Goal: Task Accomplishment & Management: Complete application form

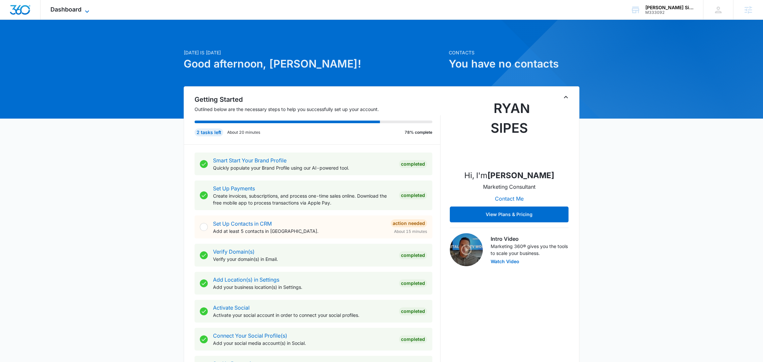
click at [89, 9] on icon at bounding box center [87, 12] width 8 height 8
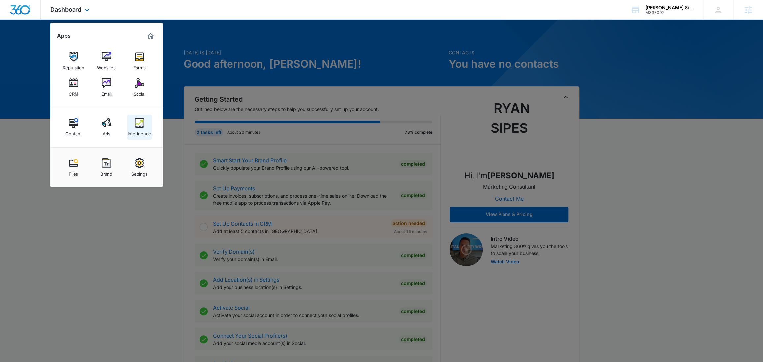
click at [138, 129] on div "Intelligence" at bounding box center [139, 132] width 23 height 9
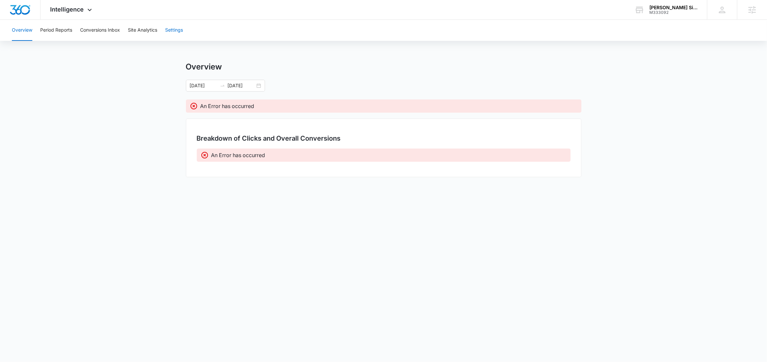
click at [174, 28] on button "Settings" at bounding box center [174, 30] width 18 height 21
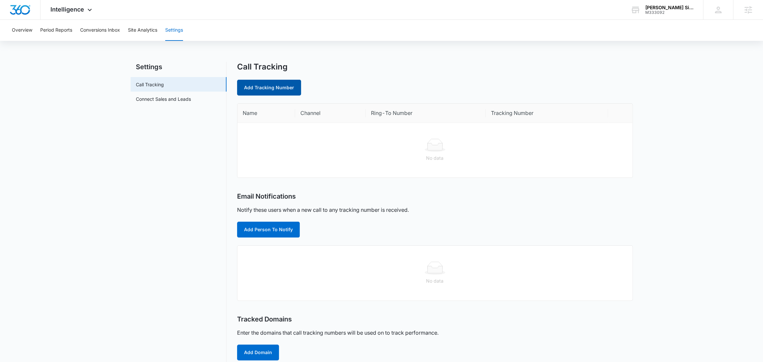
click at [271, 92] on link "Add Tracking Number" at bounding box center [269, 88] width 64 height 16
select select "by_area_code"
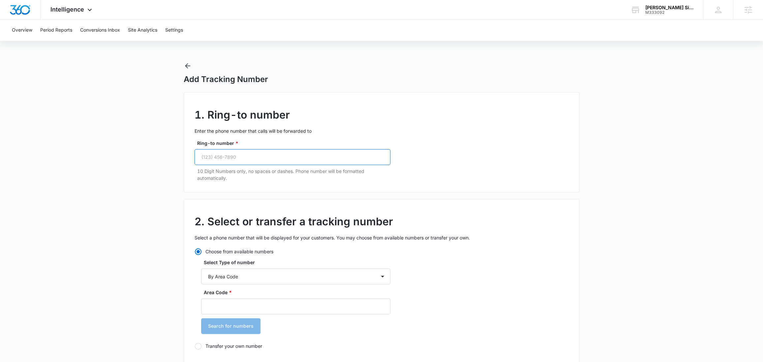
click at [224, 162] on input "Ring-to number *" at bounding box center [292, 157] width 196 height 16
paste input "(402) 806-1522"
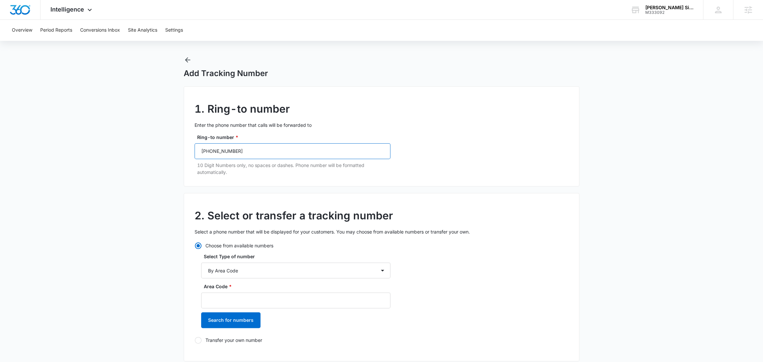
scroll to position [46, 0]
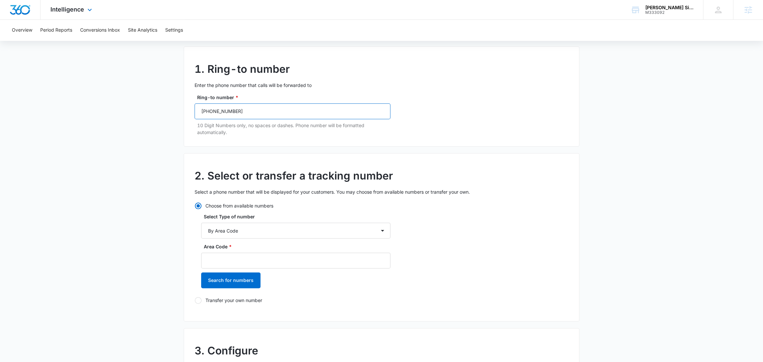
type input "(402) 806-1522"
click at [221, 257] on input "Area Code *" at bounding box center [295, 261] width 189 height 16
paste input "(402) 806-1522"
drag, startPoint x: 243, startPoint y: 261, endPoint x: 219, endPoint y: 259, distance: 24.1
click at [219, 259] on input "(402) 806-1522" at bounding box center [295, 261] width 189 height 16
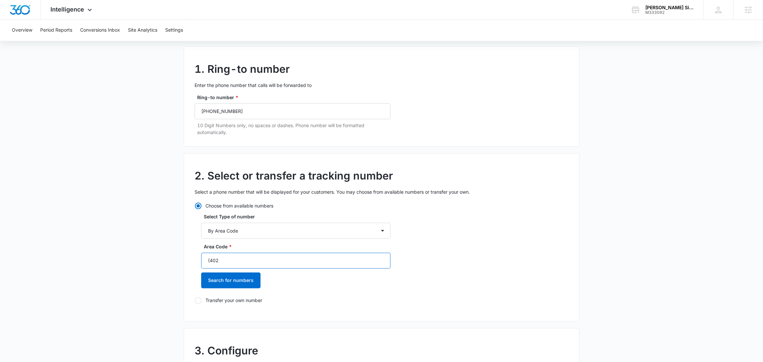
click at [210, 261] on input "(402" at bounding box center [295, 261] width 189 height 16
type input "402"
click at [220, 283] on button "Search for numbers" at bounding box center [230, 281] width 59 height 16
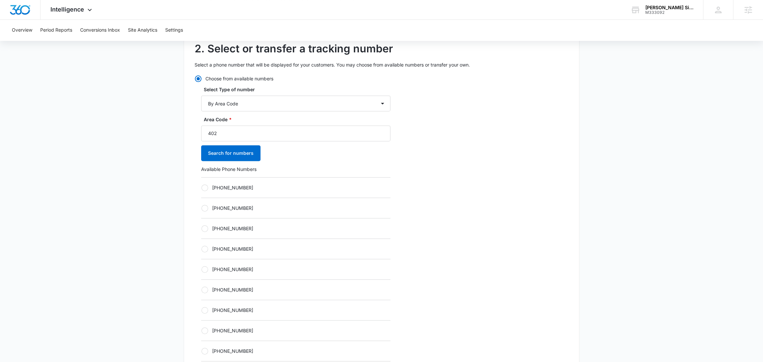
click at [218, 281] on div "+14022070882" at bounding box center [295, 289] width 189 height 20
click at [214, 292] on label "+14022070882" at bounding box center [295, 289] width 189 height 7
click at [201, 290] on input "+14022070882" at bounding box center [201, 290] width 0 height 0
radio input "true"
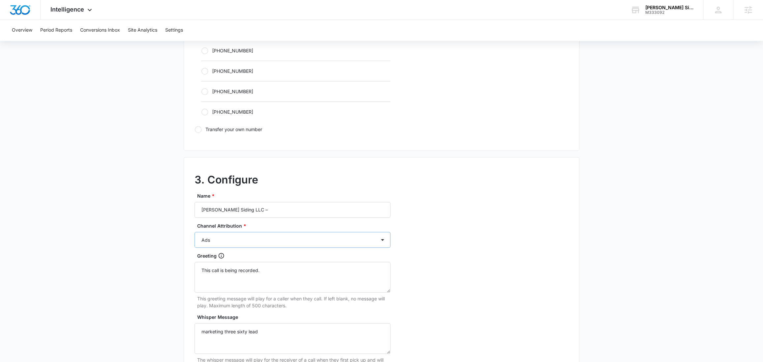
scroll to position [435, 0]
click at [276, 206] on input "Sabatka Siding LLC –" at bounding box center [292, 208] width 196 height 16
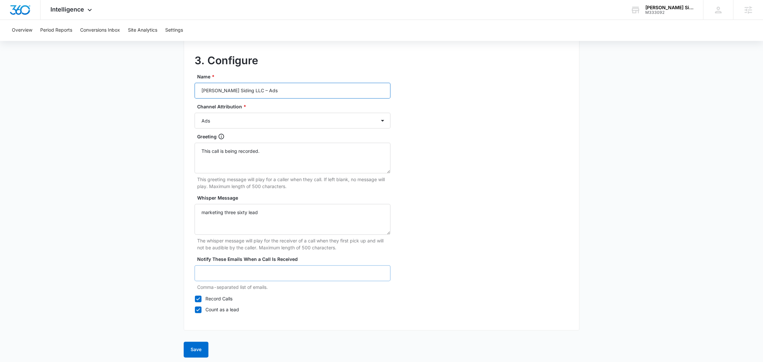
scroll to position [554, 0]
type input "Sabatka Siding LLC – Ads"
click at [197, 342] on button "Save" at bounding box center [196, 347] width 25 height 16
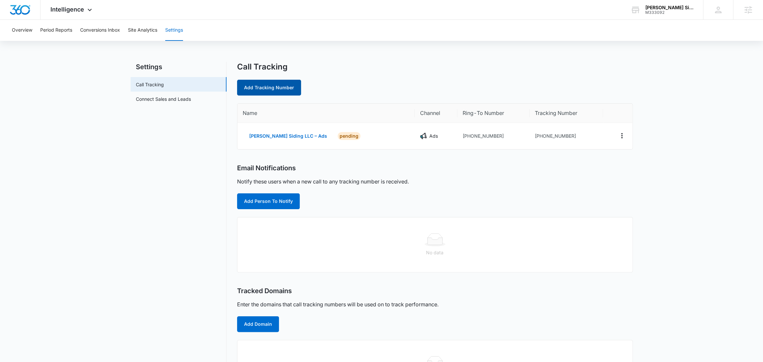
click at [274, 91] on link "Add Tracking Number" at bounding box center [269, 88] width 64 height 16
select select "by_area_code"
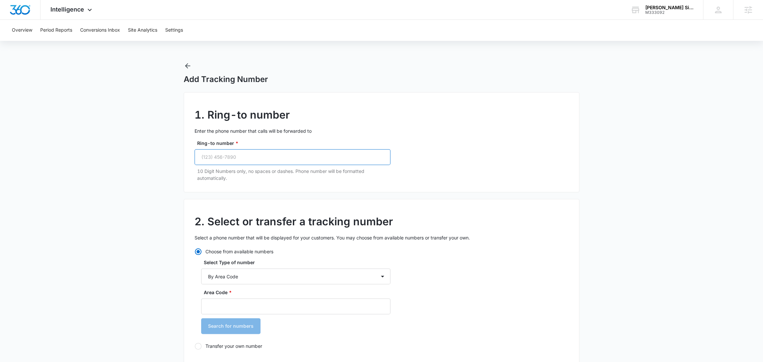
click at [236, 159] on input "Ring-to number *" at bounding box center [292, 157] width 196 height 16
paste input "(402) 806-1522"
type input "(402) 806-1522"
click at [217, 304] on input "Area Code *" at bounding box center [295, 307] width 189 height 16
paste input "(402) 806-1522"
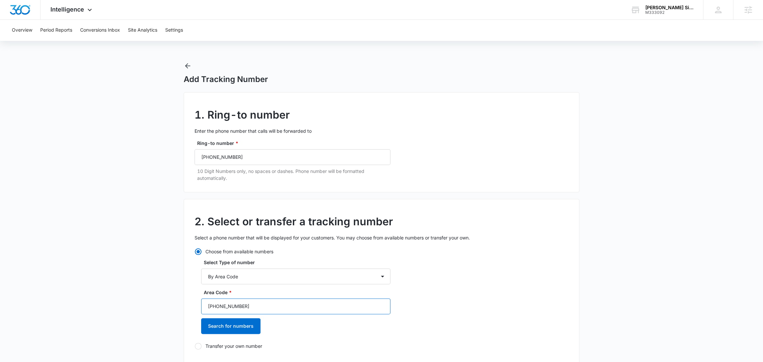
drag, startPoint x: 242, startPoint y: 305, endPoint x: 218, endPoint y: 305, distance: 23.7
click at [218, 305] on input "(402) 806-1522" at bounding box center [295, 307] width 189 height 16
drag, startPoint x: 220, startPoint y: 305, endPoint x: 252, endPoint y: 307, distance: 32.7
click at [252, 307] on input "(402) 806-1522" at bounding box center [295, 307] width 189 height 16
click at [210, 307] on input "(402" at bounding box center [295, 307] width 189 height 16
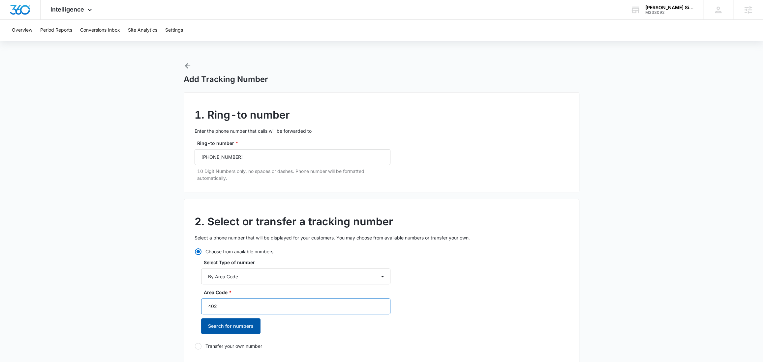
type input "402"
click at [215, 326] on button "Search for numbers" at bounding box center [230, 326] width 59 height 16
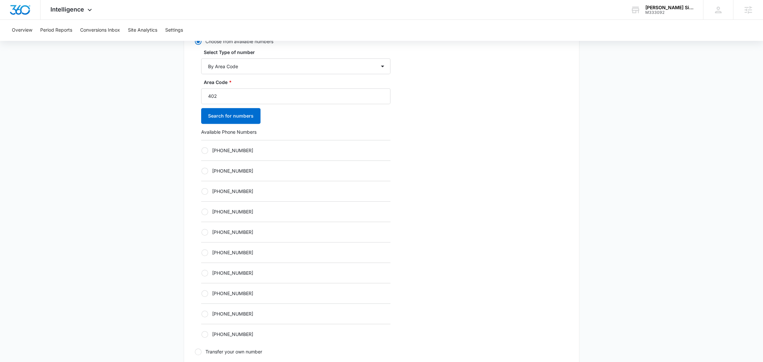
click at [220, 275] on label "+14022072969" at bounding box center [295, 273] width 189 height 7
click at [201, 273] on input "+14022072969" at bounding box center [201, 273] width 0 height 0
radio input "true"
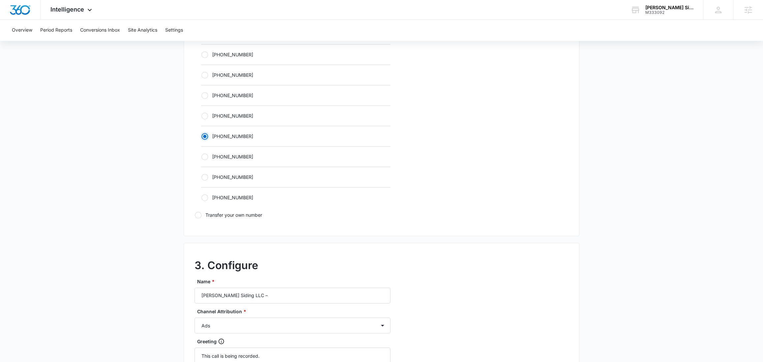
scroll to position [476, 0]
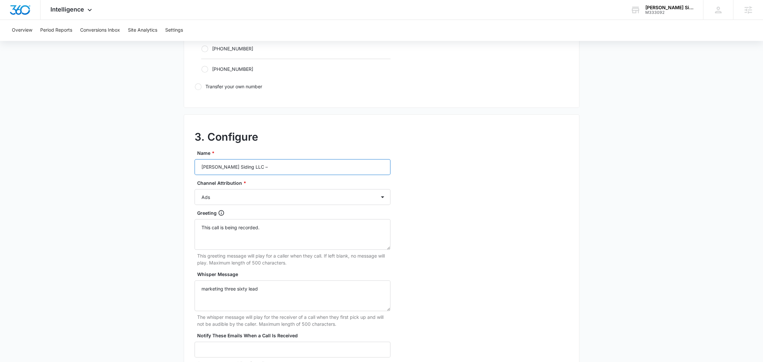
click at [279, 170] on input "Sabatka Siding LLC –" at bounding box center [292, 167] width 196 height 16
type input "Sabatka Siding LLC – Content"
click at [215, 195] on select "Ads Local Service Ads Content Social Other" at bounding box center [292, 197] width 196 height 16
select select "CONTENT"
click at [194, 189] on select "Ads Local Service Ads Content Social Other" at bounding box center [292, 197] width 196 height 16
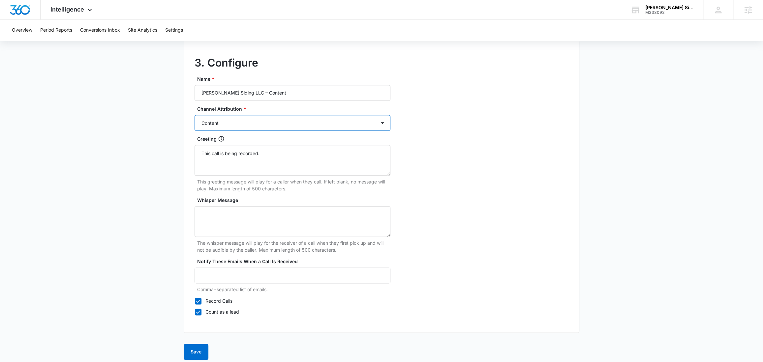
scroll to position [554, 0]
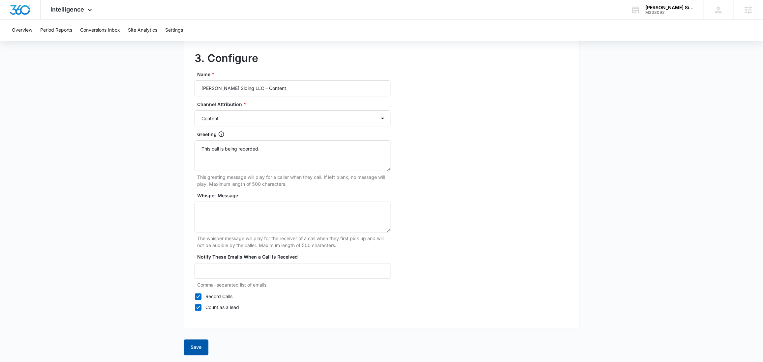
click at [193, 349] on button "Save" at bounding box center [196, 347] width 25 height 16
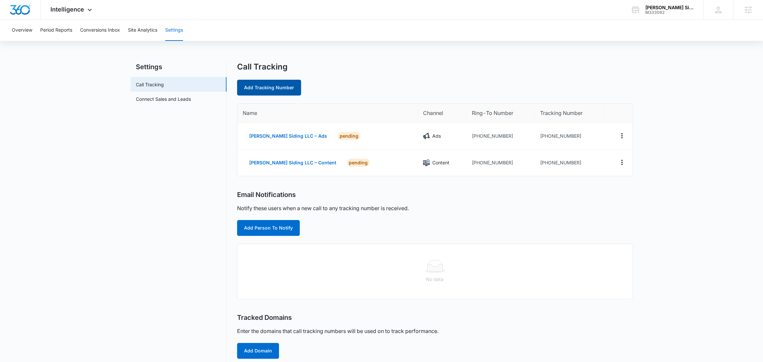
click at [272, 91] on link "Add Tracking Number" at bounding box center [269, 88] width 64 height 16
select select "by_area_code"
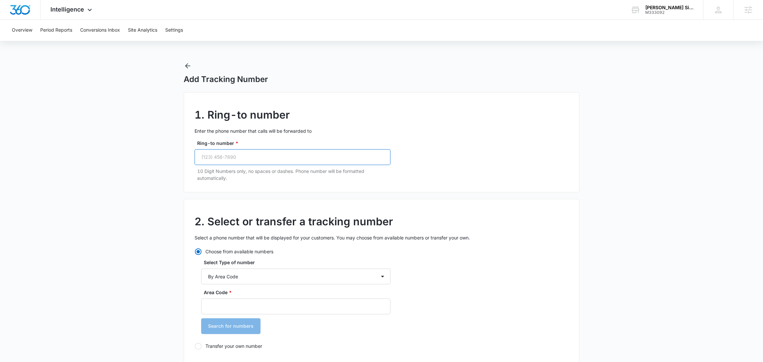
click at [261, 161] on input "Ring-to number *" at bounding box center [292, 157] width 196 height 16
paste input "(402) 806-1522"
type input "(402) 806-1522"
click at [220, 299] on input "Area Code *" at bounding box center [295, 307] width 189 height 16
paste input "(402) 806-1522"
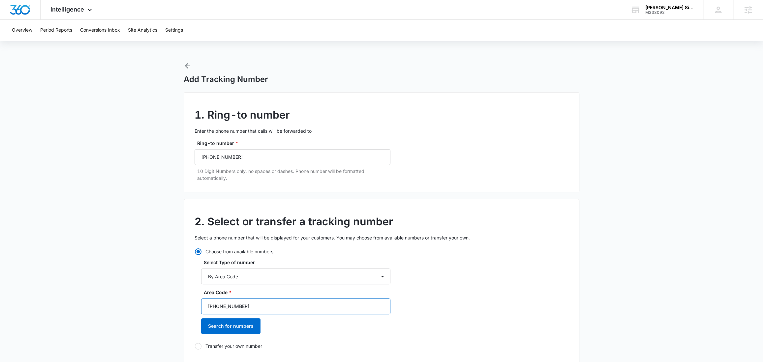
drag, startPoint x: 224, startPoint y: 305, endPoint x: 220, endPoint y: 308, distance: 5.2
click at [218, 306] on input "(402) 806-1522" at bounding box center [295, 307] width 189 height 16
click at [210, 307] on input "(402" at bounding box center [295, 307] width 189 height 16
type input "402"
click at [226, 323] on button "Search for numbers" at bounding box center [230, 326] width 59 height 16
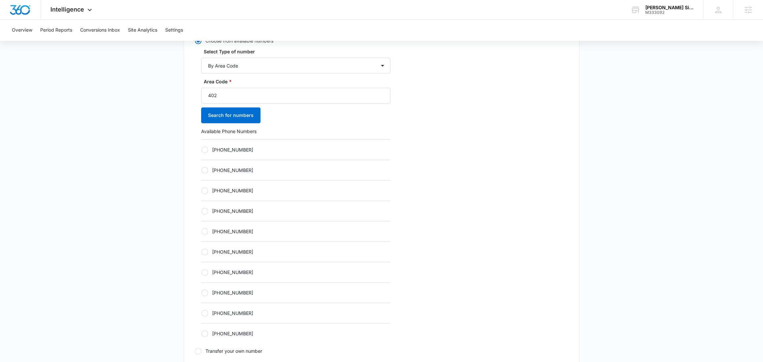
scroll to position [212, 0]
click at [206, 291] on div at bounding box center [204, 292] width 7 height 7
click at [201, 292] on input "+14022246287" at bounding box center [201, 292] width 0 height 0
radio input "true"
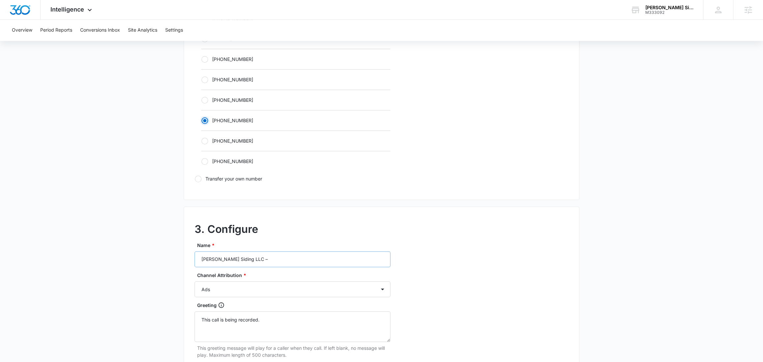
scroll to position [397, 0]
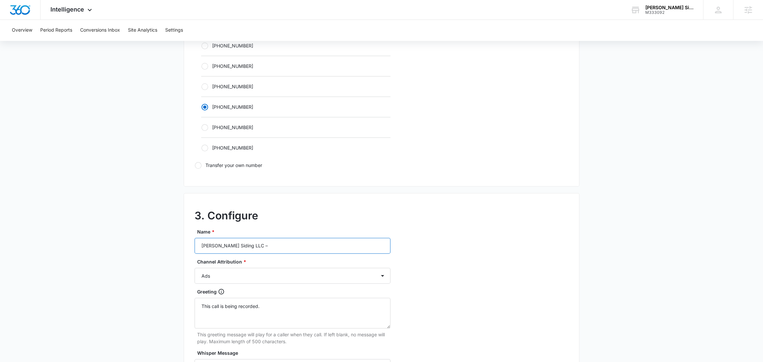
click at [268, 249] on input "Sabatka Siding LLC –" at bounding box center [292, 246] width 196 height 16
type input "Sabatka Siding LLC – Social"
click at [224, 276] on select "Ads Local Service Ads Content Social Other" at bounding box center [292, 276] width 196 height 16
select select "SOCIAL"
click at [194, 268] on select "Ads Local Service Ads Content Social Other" at bounding box center [292, 276] width 196 height 16
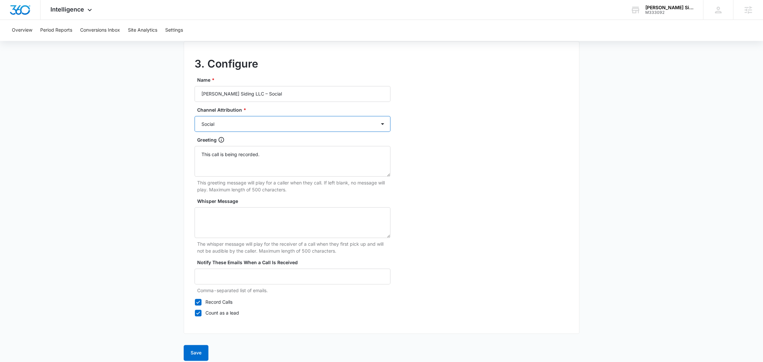
scroll to position [554, 0]
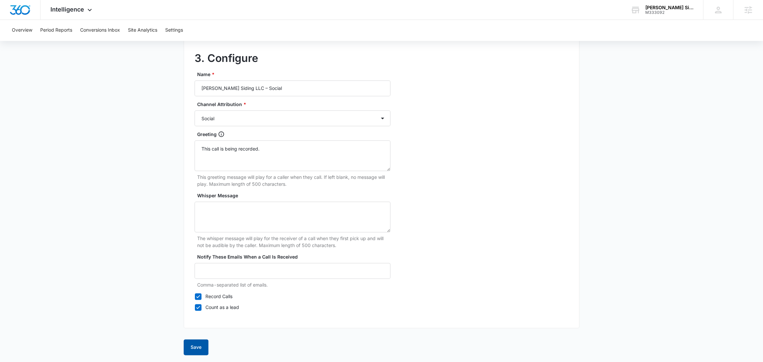
click at [193, 348] on button "Save" at bounding box center [196, 347] width 25 height 16
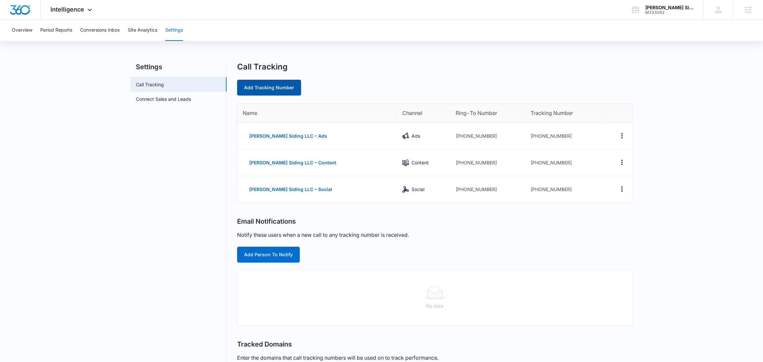
click at [265, 90] on link "Add Tracking Number" at bounding box center [269, 88] width 64 height 16
select select "by_area_code"
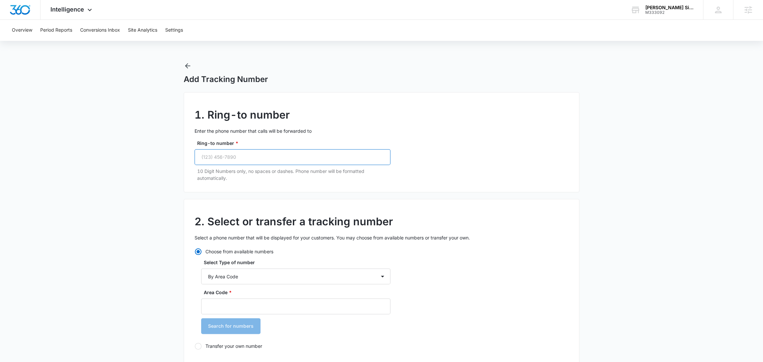
click at [256, 155] on input "Ring-to number *" at bounding box center [292, 157] width 196 height 16
paste input "(402) 806-1522"
type input "(402) 806-1522"
click at [219, 307] on input "Area Code *" at bounding box center [295, 307] width 189 height 16
paste input "(402) 806-1522"
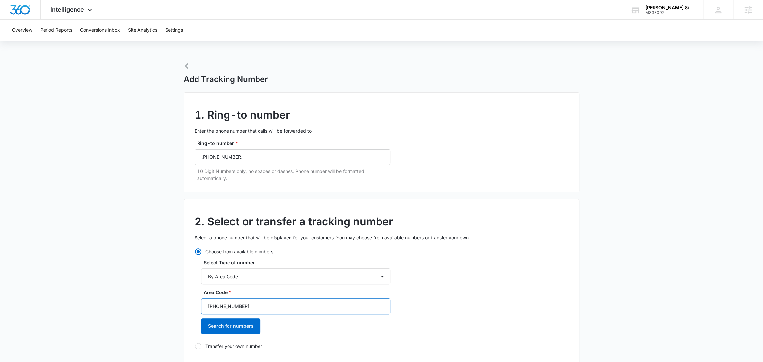
drag, startPoint x: 233, startPoint y: 307, endPoint x: 219, endPoint y: 308, distance: 14.5
click at [219, 308] on input "(402) 806-1522" at bounding box center [295, 307] width 189 height 16
click at [211, 308] on input "(402" at bounding box center [295, 307] width 189 height 16
type input "402"
click at [221, 331] on button "Search for numbers" at bounding box center [230, 326] width 59 height 16
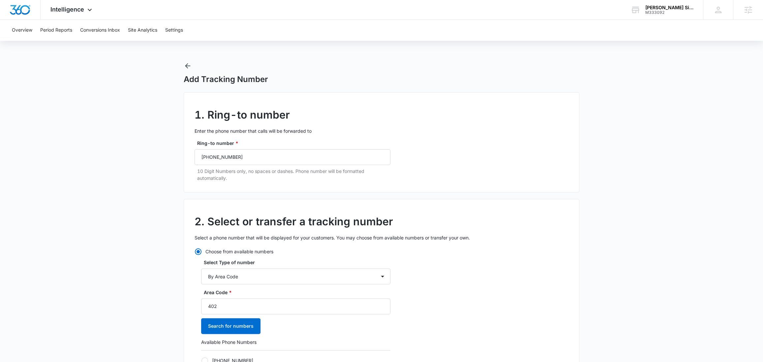
scroll to position [133, 0]
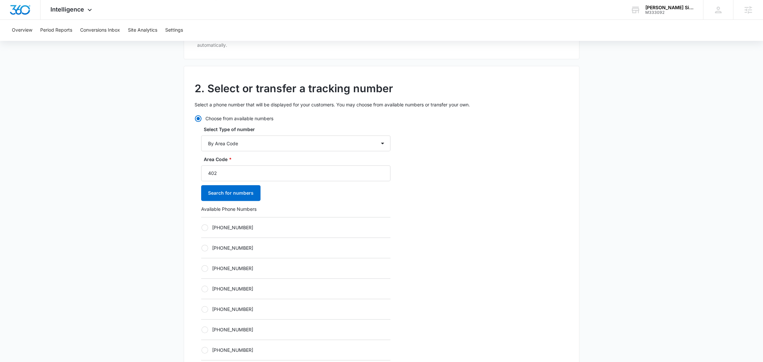
click at [220, 245] on label "+14022070375" at bounding box center [295, 248] width 189 height 7
click at [201, 248] on input "+14022070375" at bounding box center [201, 248] width 0 height 0
radio input "true"
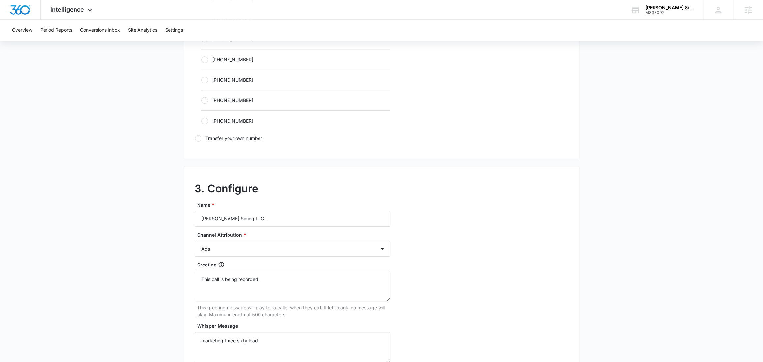
scroll to position [478, 0]
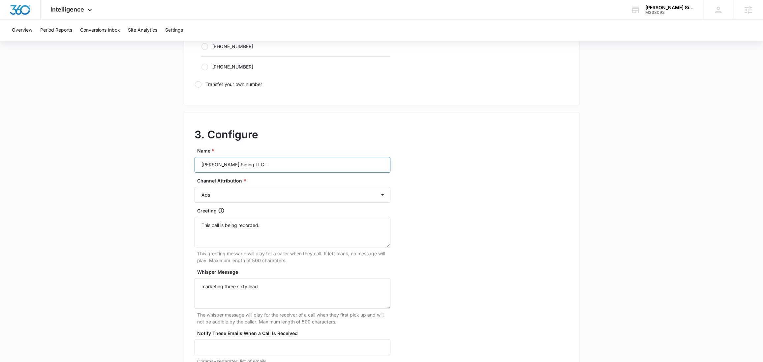
click at [273, 167] on input "Sabatka Siding LLC –" at bounding box center [292, 165] width 196 height 16
type input "Sabatka Siding LLC – Other"
click at [224, 193] on select "Ads Local Service Ads Content Social Other" at bounding box center [292, 195] width 196 height 16
select select "OTHER"
click at [194, 187] on select "Ads Local Service Ads Content Social Other" at bounding box center [292, 195] width 196 height 16
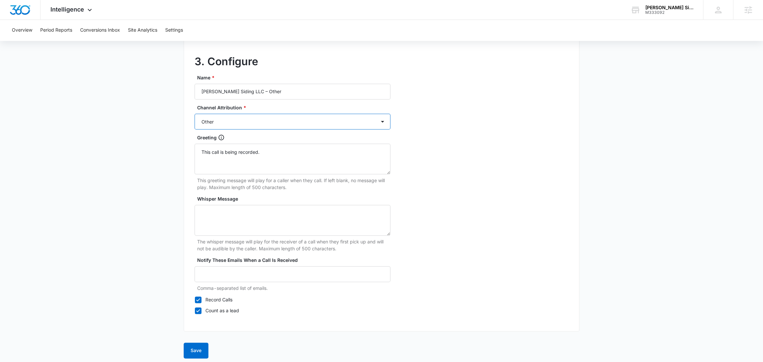
scroll to position [554, 0]
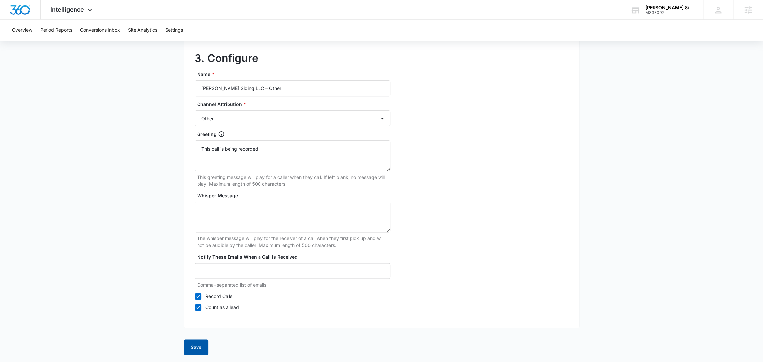
click at [191, 347] on button "Save" at bounding box center [196, 347] width 25 height 16
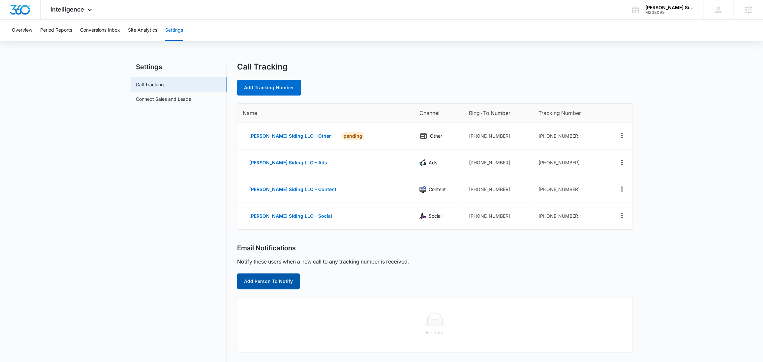
click at [277, 281] on button "Add Person To Notify" at bounding box center [268, 282] width 63 height 16
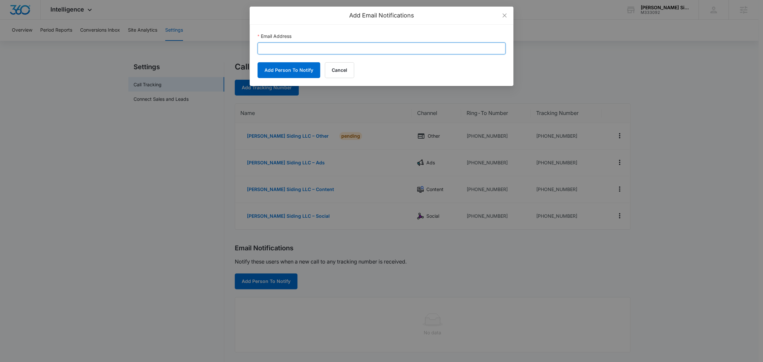
click at [331, 47] on input "Email Address" at bounding box center [381, 49] width 248 height 12
paste input "grace.pribble@madwire.com"
type input "grace.pribble@madwire.com"
click at [284, 73] on button "Add Person To Notify" at bounding box center [288, 70] width 63 height 16
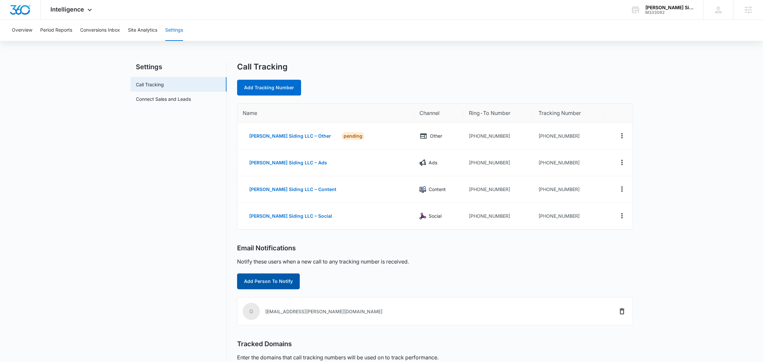
click at [274, 285] on button "Add Person To Notify" at bounding box center [268, 282] width 63 height 16
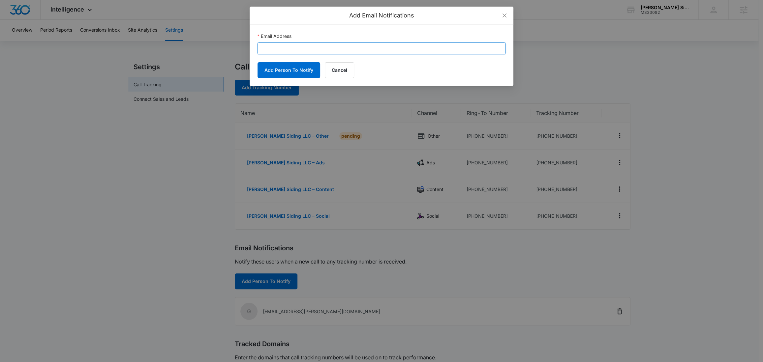
click at [280, 46] on input "Email Address" at bounding box center [381, 49] width 248 height 12
paste input "sabatkasiding@gmail.com"
type input "sabatkasiding@gmail.com"
click at [276, 66] on button "Add Person To Notify" at bounding box center [288, 70] width 63 height 16
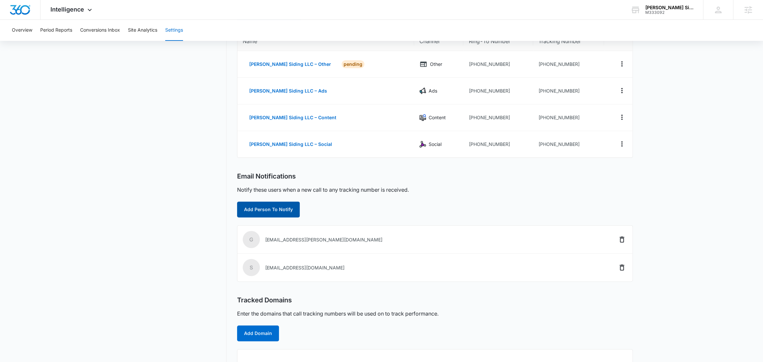
scroll to position [122, 0]
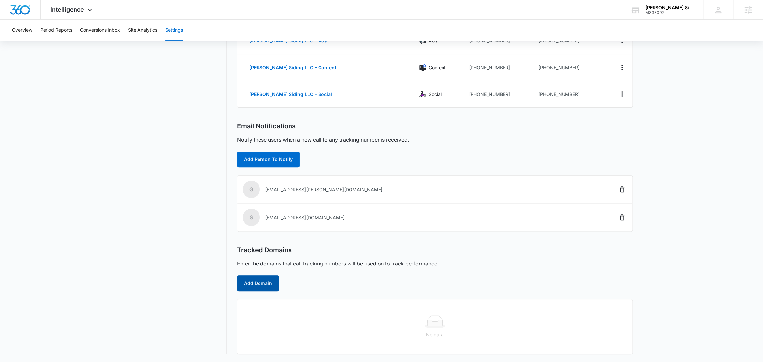
click at [255, 280] on button "Add Domain" at bounding box center [258, 284] width 42 height 16
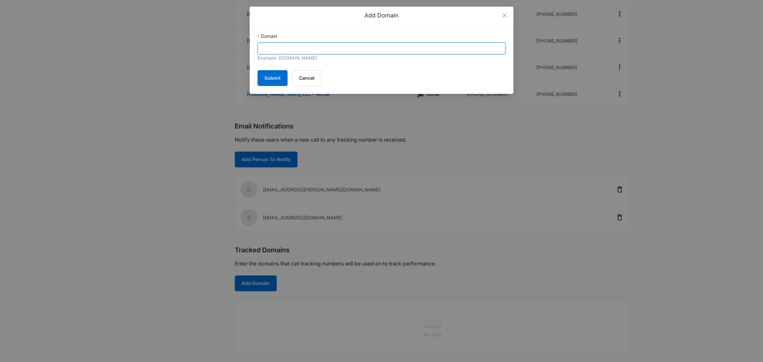
click at [296, 50] on input "Domain" at bounding box center [381, 49] width 248 height 12
paste input "sabatkasiding.com"
type input "sabatkasiding.com"
click at [278, 73] on button "Submit" at bounding box center [272, 78] width 30 height 16
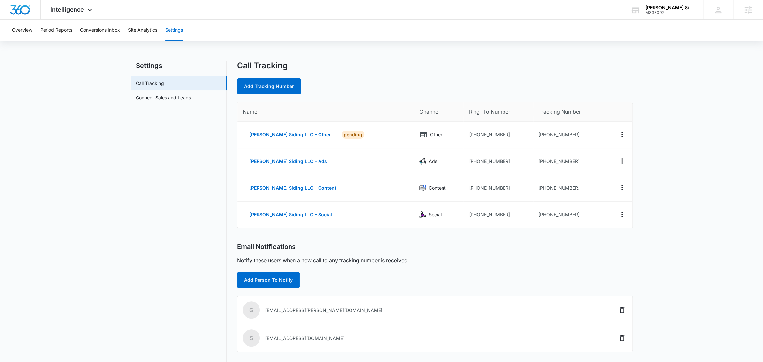
scroll to position [0, 0]
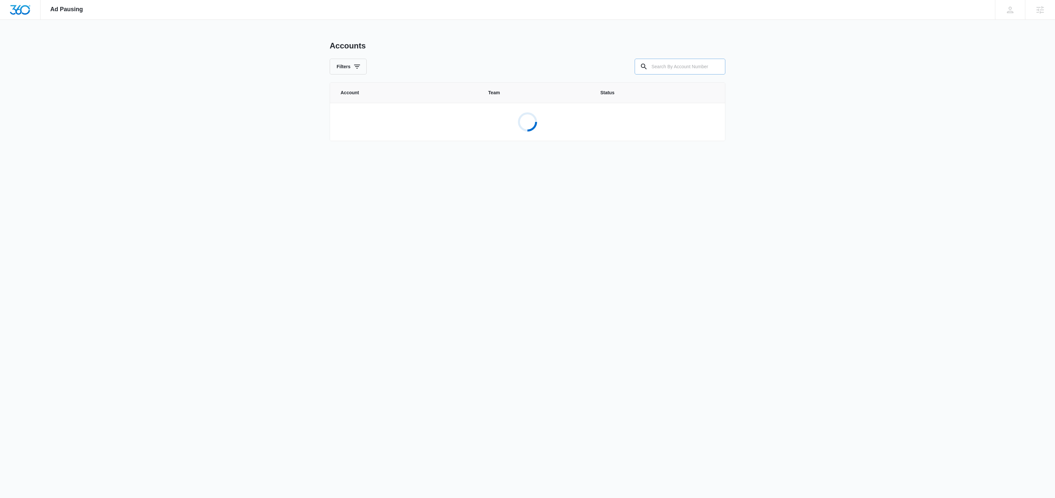
click at [650, 69] on input "text" at bounding box center [679, 67] width 91 height 16
paste input "BIZZMD LLC"
type input "BIZZMD LLC"
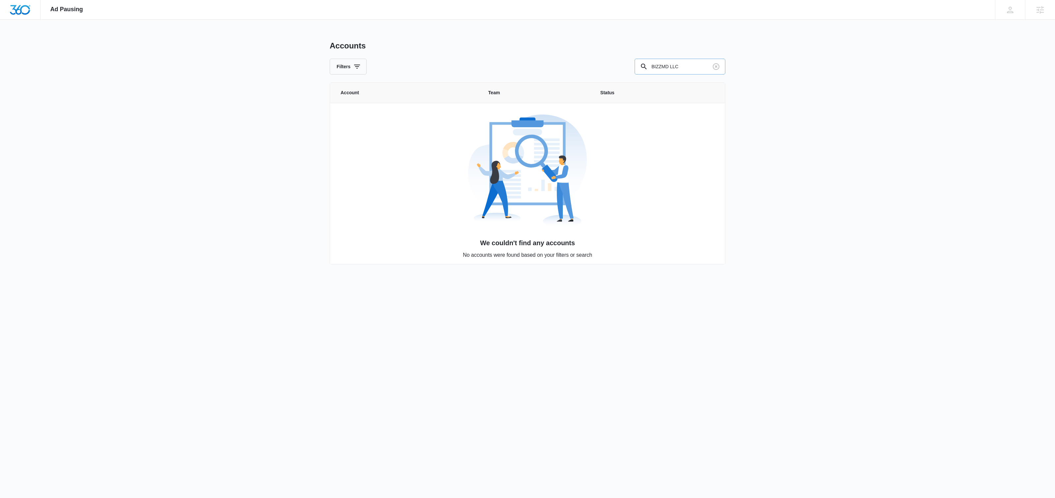
click at [666, 61] on input "BIZZMD LLC" at bounding box center [679, 67] width 91 height 16
paste input "M333092"
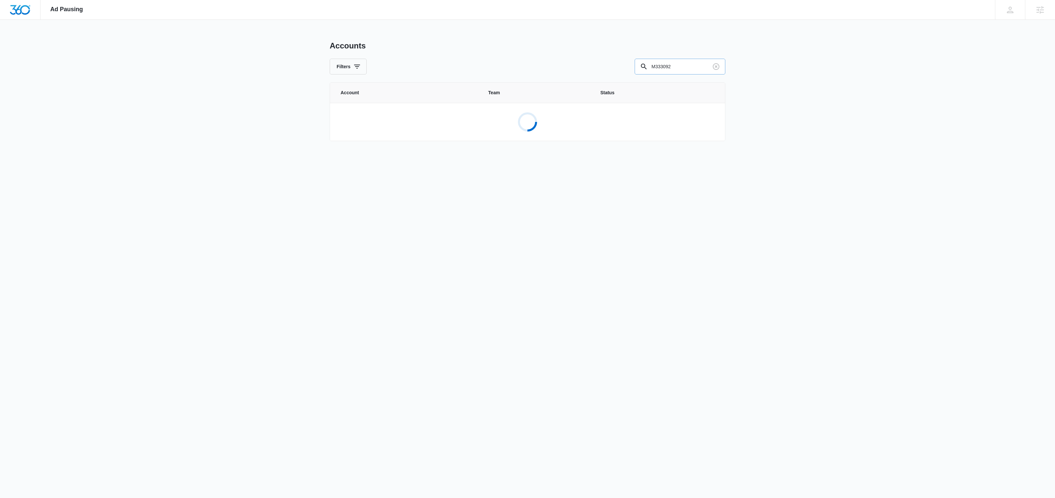
click at [699, 64] on input "M333092" at bounding box center [679, 67] width 91 height 16
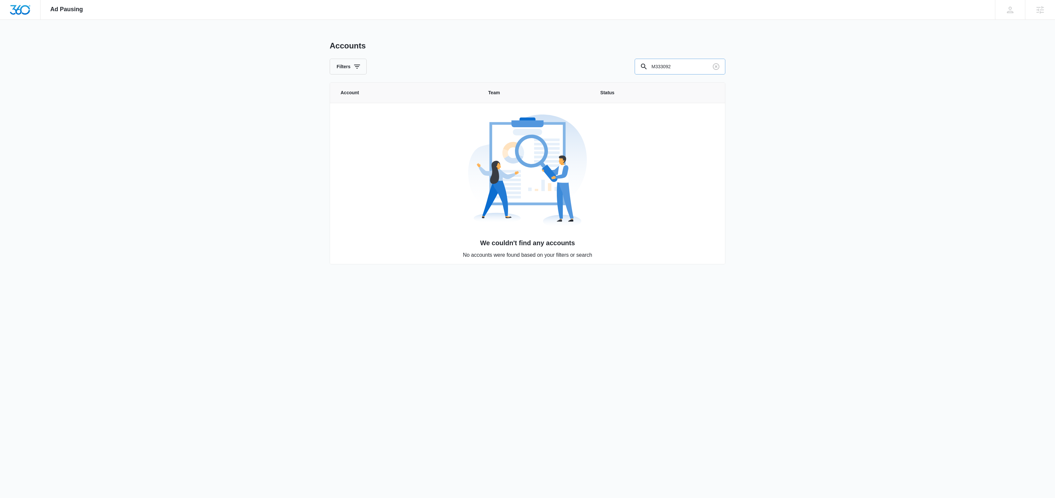
type input "M333092"
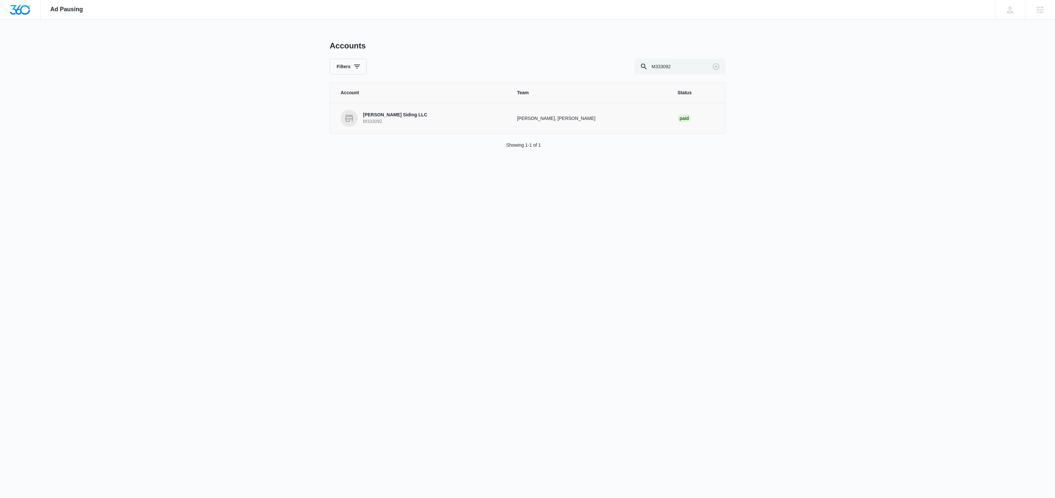
click at [377, 116] on p "[PERSON_NAME] Siding LLC" at bounding box center [395, 115] width 64 height 7
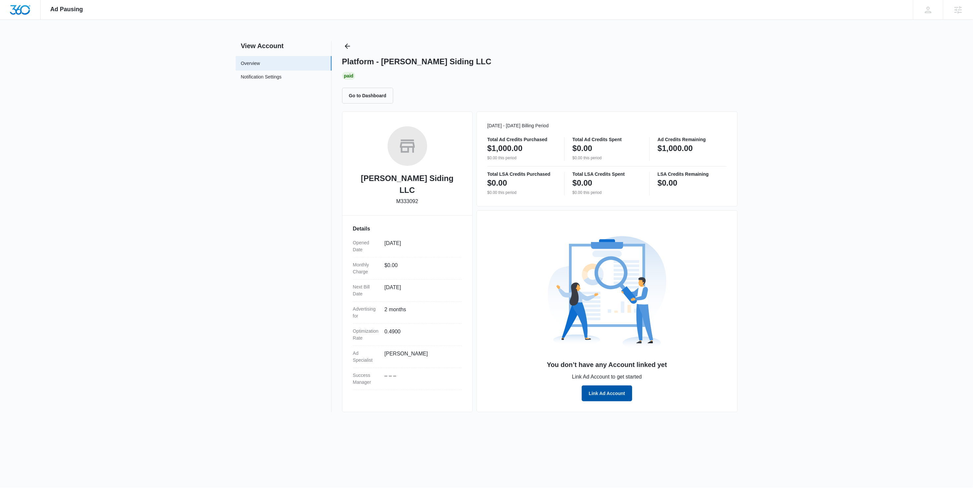
click at [605, 397] on button "Link Ad Account" at bounding box center [607, 393] width 50 height 16
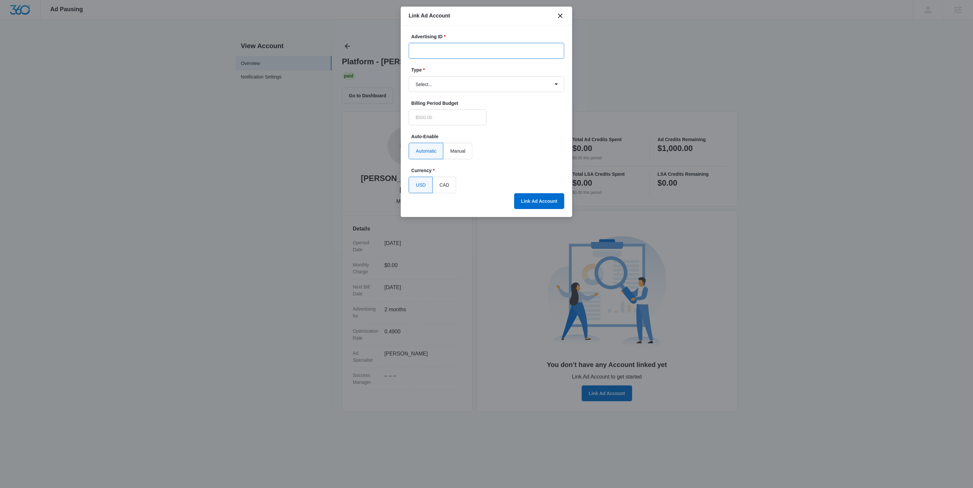
click at [472, 49] on input "Advertising ID *" at bounding box center [487, 51] width 156 height 16
paste input "706-107-5386"
type input "706-107-5386"
type input "$0.00"
type input "706-107-5386"
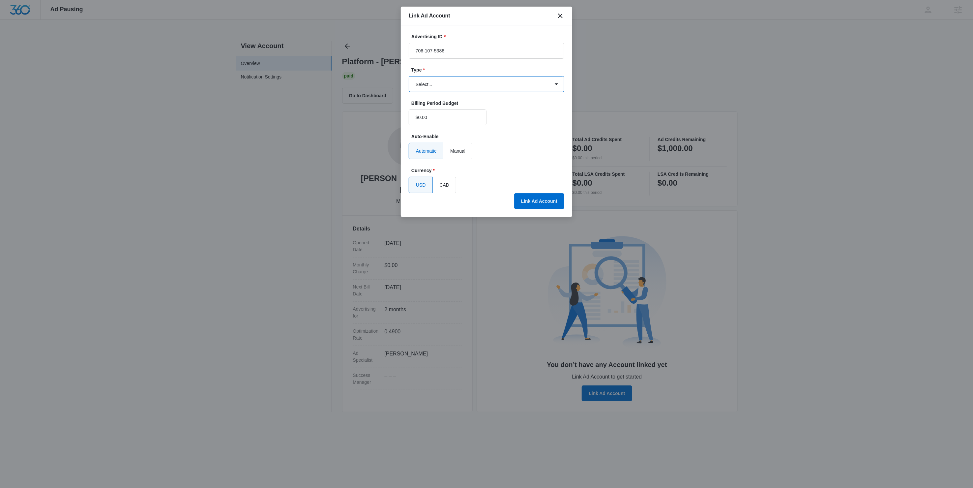
click at [439, 86] on select "Select... Bing Ads Facebook Ads Google Ads" at bounding box center [487, 84] width 156 height 16
select select "google"
click at [409, 76] on select "Select... Bing Ads Facebook Ads Google Ads" at bounding box center [487, 84] width 156 height 16
click at [538, 179] on div "USD CAD" at bounding box center [487, 185] width 156 height 16
click at [539, 199] on button "Link Ad Account" at bounding box center [539, 201] width 50 height 16
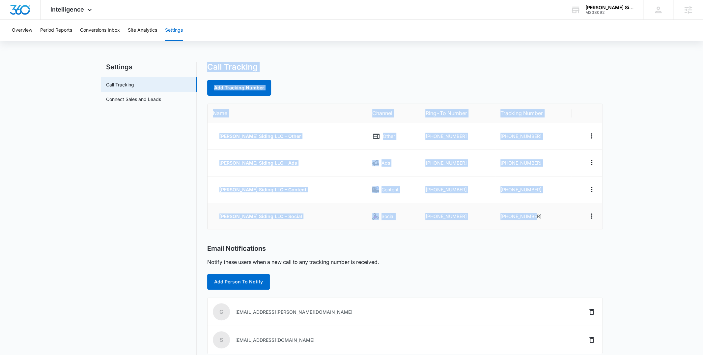
drag, startPoint x: 210, startPoint y: 65, endPoint x: 533, endPoint y: 214, distance: 355.7
click at [533, 214] on div "Call Tracking Add Tracking Number Name Channel Ring-To Number Tracking Number […" at bounding box center [405, 252] width 396 height 381
copy div "Call Tracking Add Tracking Number Name Channel Ring-To Number Tracking Number […"
click at [85, 216] on main "Settings Call Tracking Connect Sales and Leads Call Tracking Add Tracking Numbe…" at bounding box center [351, 256] width 703 height 389
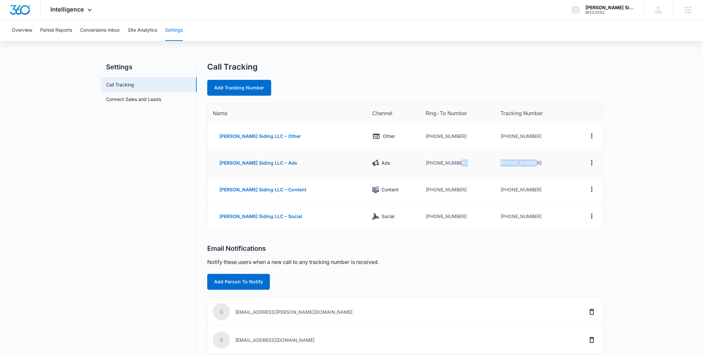
drag, startPoint x: 532, startPoint y: 162, endPoint x: 484, endPoint y: 161, distance: 47.5
click at [484, 161] on tr "Sabatka Siding LLC – Ads Ads +14028061522 +14022070882" at bounding box center [405, 163] width 395 height 27
copy tr "+14022070882"
click at [84, 10] on div "Intelligence Apps Reputation Websites Forms CRM Email Social Content Ads Intell…" at bounding box center [72, 9] width 63 height 19
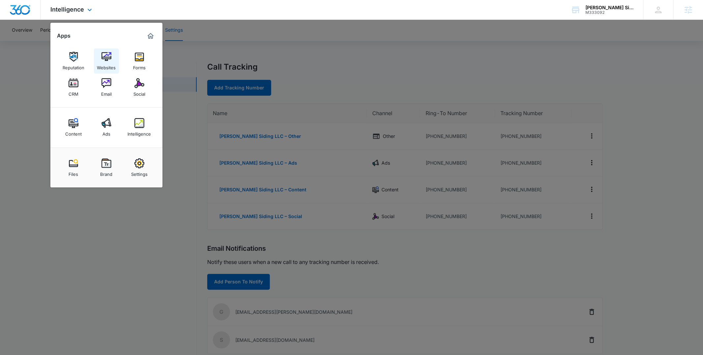
click at [103, 57] on img at bounding box center [107, 57] width 10 height 10
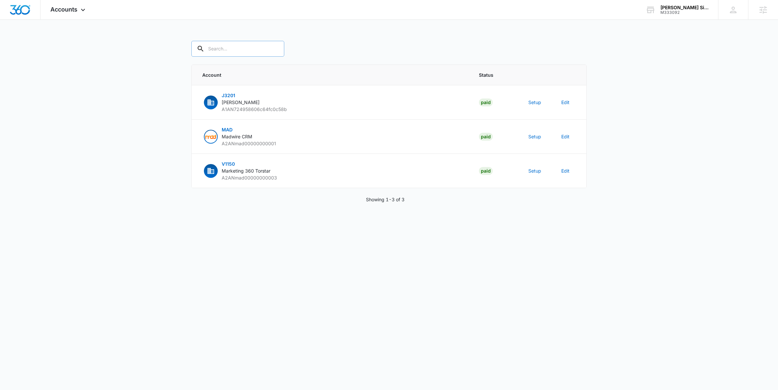
click at [242, 56] on input "text" at bounding box center [237, 49] width 93 height 16
paste input "M333092"
type input "M333092"
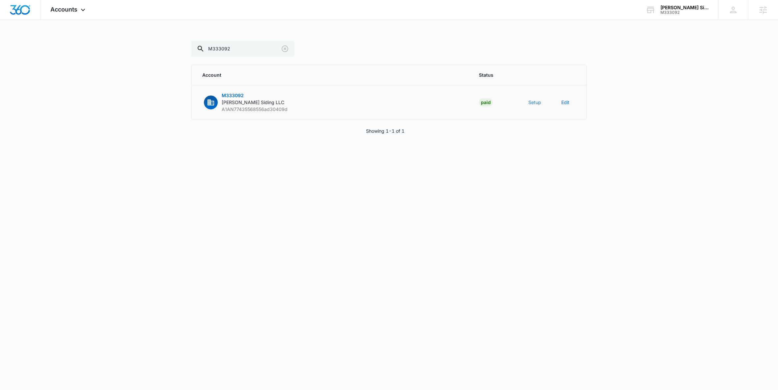
click at [537, 105] on button "Setup" at bounding box center [535, 102] width 13 height 7
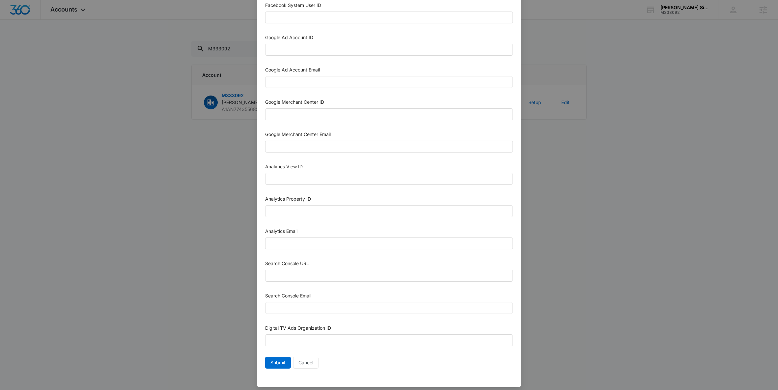
scroll to position [197, 0]
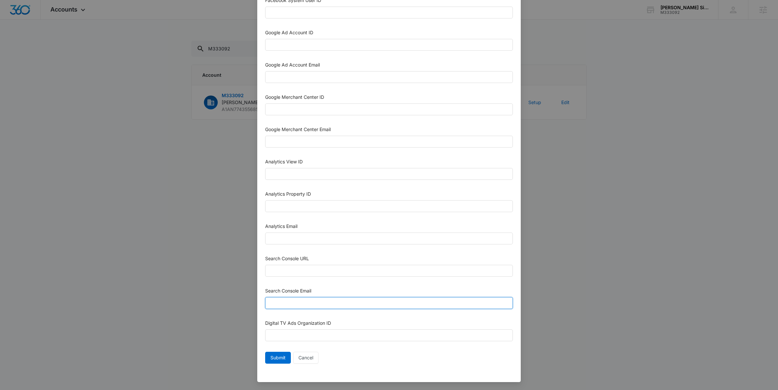
click at [289, 305] on input "Search Console Email" at bounding box center [389, 303] width 248 height 12
paste input "[EMAIL_ADDRESS][DOMAIN_NAME]"
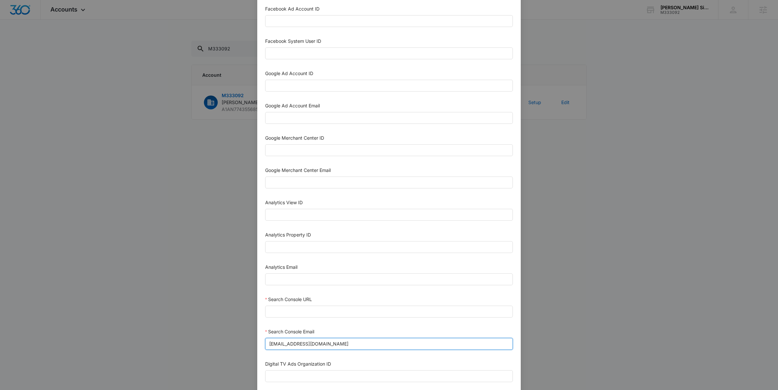
scroll to position [156, 0]
type input "[EMAIL_ADDRESS][DOMAIN_NAME]"
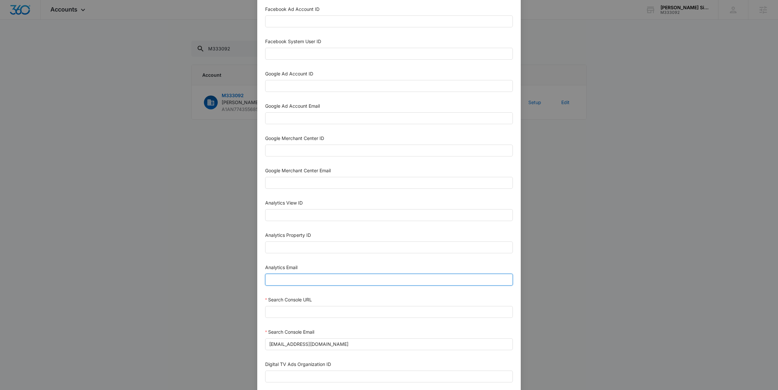
click at [295, 282] on input "Analytics Email" at bounding box center [389, 280] width 248 height 12
paste input "[EMAIL_ADDRESS][DOMAIN_NAME]"
type input "[EMAIL_ADDRESS][DOMAIN_NAME]"
click at [307, 116] on input "Google Ad Account Email" at bounding box center [389, 118] width 248 height 12
paste input "[EMAIL_ADDRESS][DOMAIN_NAME]"
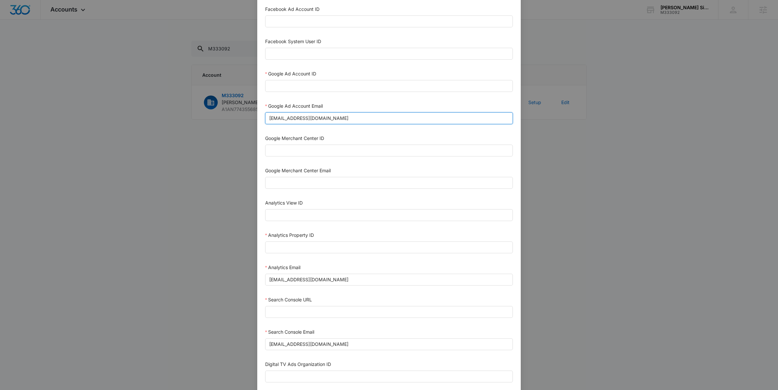
type input "[EMAIL_ADDRESS][DOMAIN_NAME]"
click at [291, 89] on input "Google Ad Account ID" at bounding box center [389, 86] width 248 height 12
paste input "G-Y3F8KL5359"
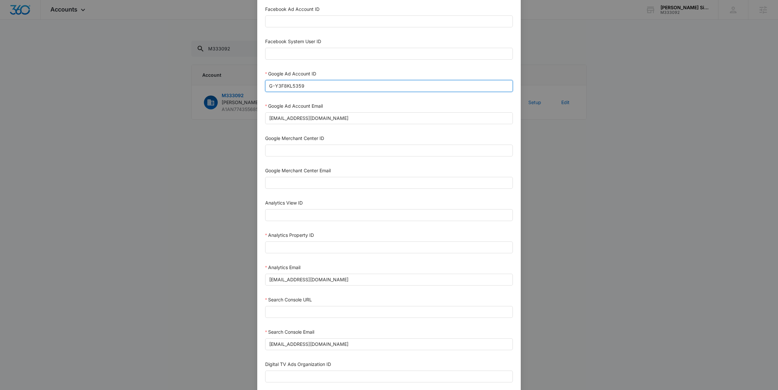
type input "G-Y3F8KL5359"
paste input "706-107-5386"
type input "706-107-5386"
click at [291, 247] on input "Analytics Property ID" at bounding box center [389, 248] width 248 height 12
paste input "504517905"
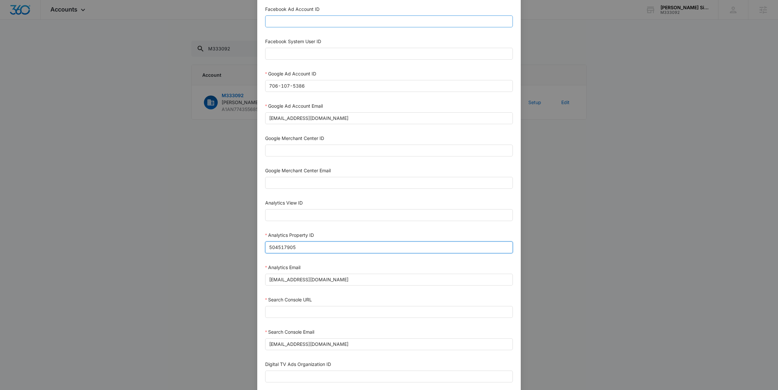
type input "504517905"
click at [295, 308] on input "Search Console URL" at bounding box center [389, 312] width 248 height 12
paste input "[URL][DOMAIN_NAME]"
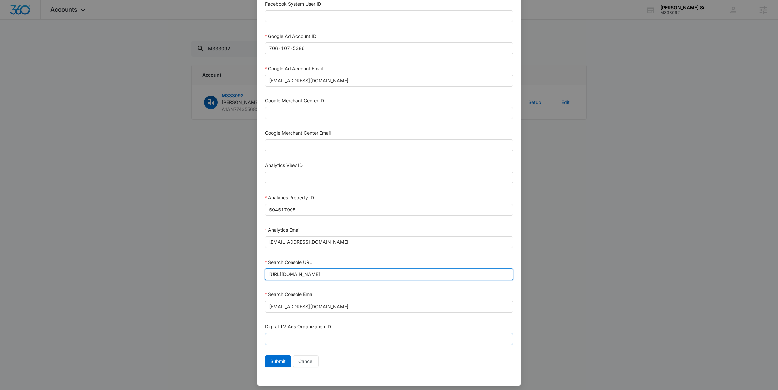
scroll to position [197, 0]
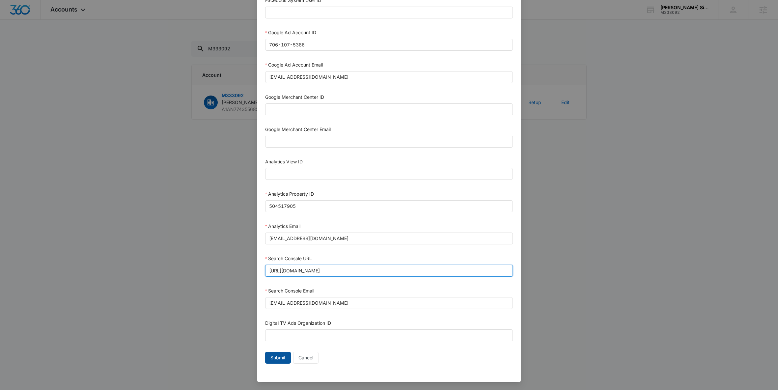
type input "[URL][DOMAIN_NAME]"
drag, startPoint x: 280, startPoint y: 355, endPoint x: 276, endPoint y: 353, distance: 4.7
click at [280, 354] on span "Submit" at bounding box center [278, 357] width 15 height 7
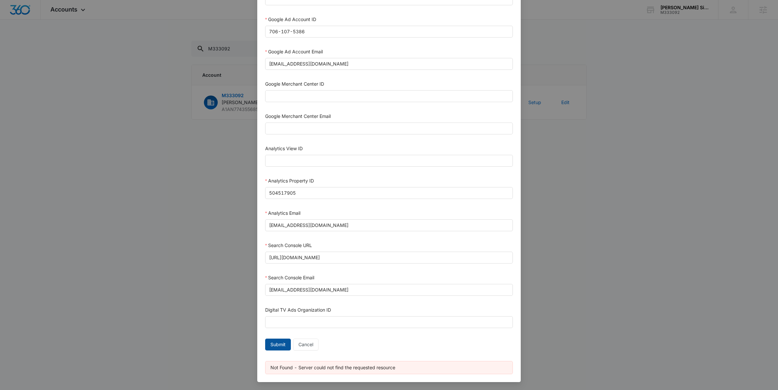
click at [274, 345] on span "Submit" at bounding box center [278, 344] width 15 height 7
click at [199, 318] on div "Setup Account Bing Ad Account ID Bing Ad Account Email LinkedIn Ad Account ID L…" at bounding box center [389, 195] width 778 height 390
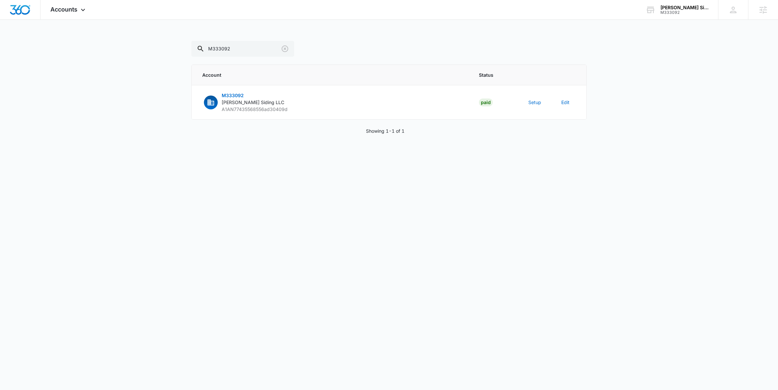
scroll to position [204, 0]
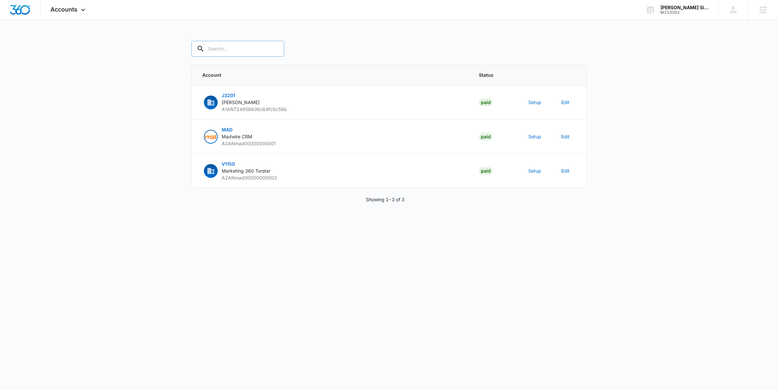
click at [245, 46] on input "text" at bounding box center [237, 49] width 93 height 16
paste input "M333092"
type input "M333092"
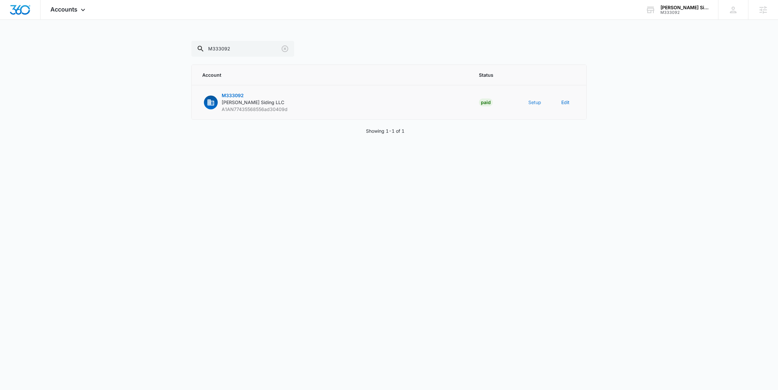
click at [531, 103] on button "Setup" at bounding box center [535, 102] width 13 height 7
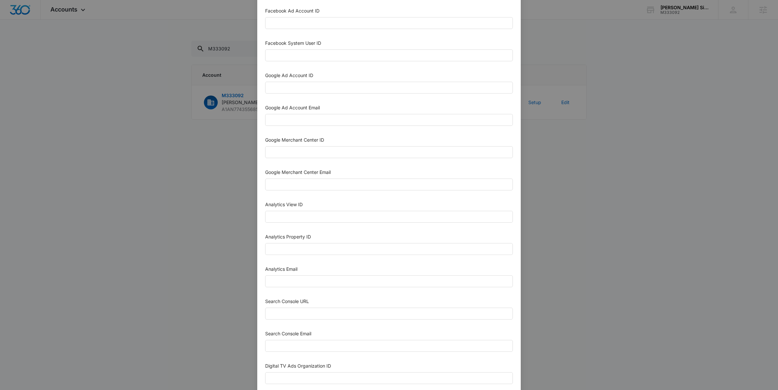
scroll to position [197, 0]
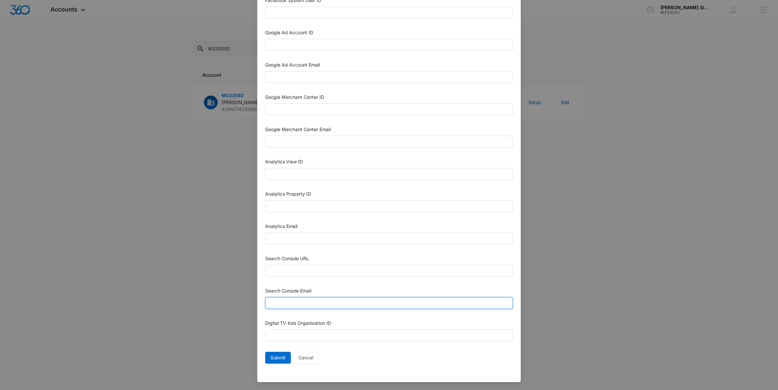
click at [283, 302] on input "Search Console Email" at bounding box center [389, 303] width 248 height 12
paste input "M360+Accounts1019@madwiremedia.com"
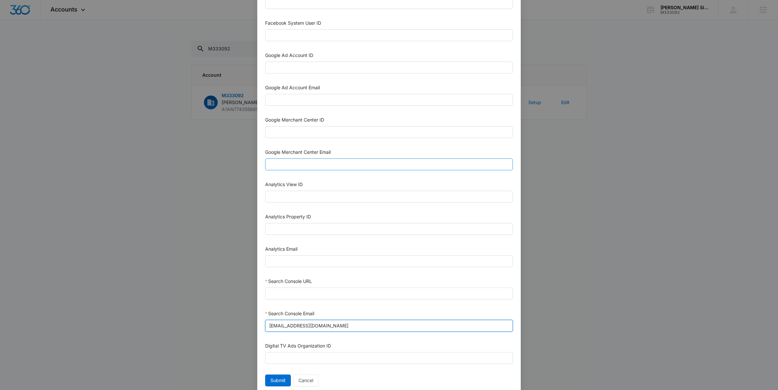
scroll to position [146, 0]
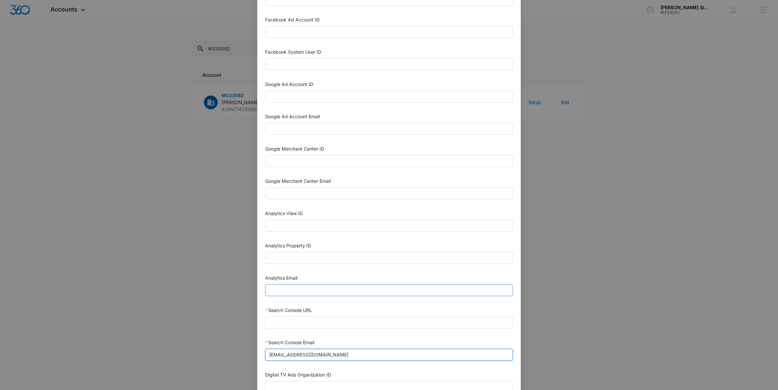
type input "M360+Accounts1019@madwiremedia.com"
click at [300, 285] on input "Analytics Email" at bounding box center [389, 290] width 248 height 12
paste input "M360+Accounts1019@madwiremedia.com"
type input "M360+Accounts1019@madwiremedia.com"
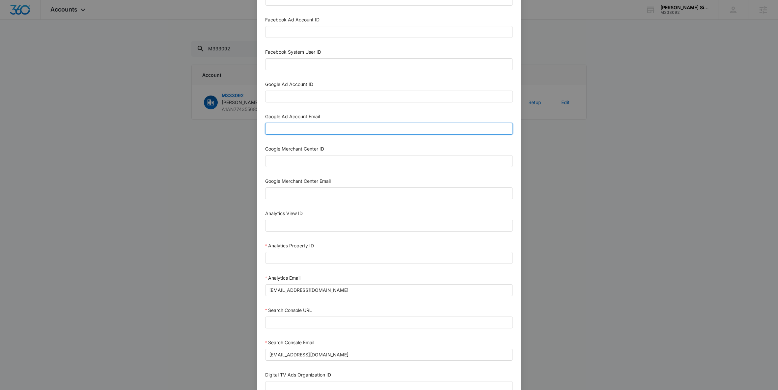
click at [292, 129] on input "Google Ad Account Email" at bounding box center [389, 129] width 248 height 12
paste input "M360+Accounts1019@madwiremedia.com"
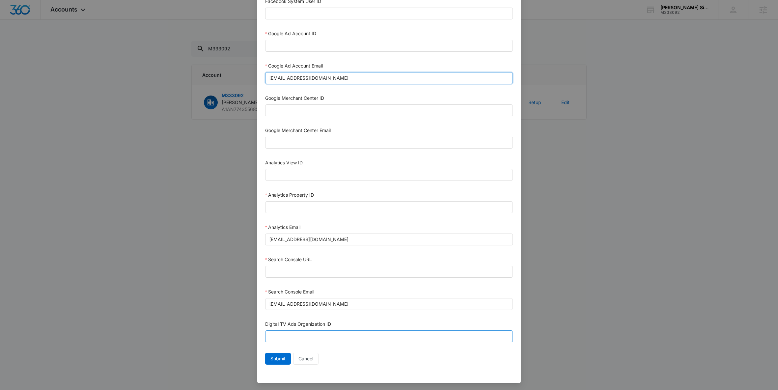
scroll to position [197, 0]
type input "M360+Accounts1019@madwiremedia.com"
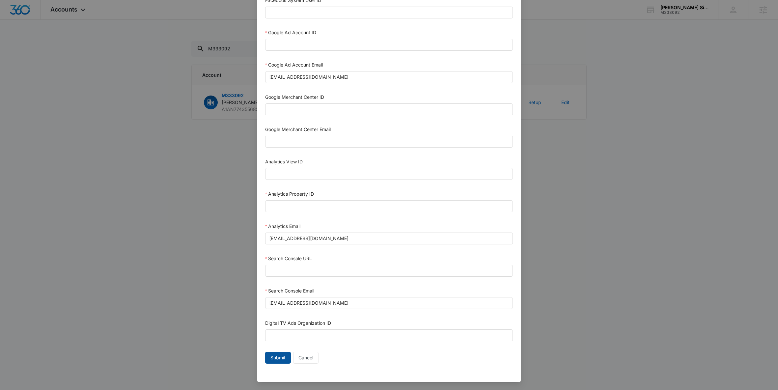
click at [276, 357] on span "Submit" at bounding box center [278, 357] width 15 height 7
click at [283, 276] on input "Search Console URL" at bounding box center [389, 271] width 248 height 12
paste input "https://sabatkasiding.com/"
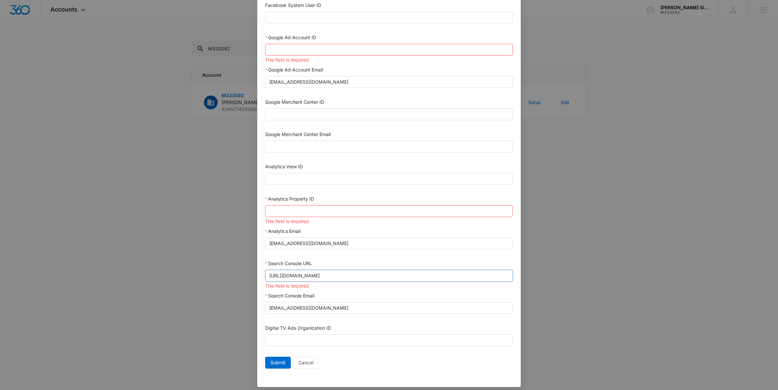
scroll to position [191, 0]
type input "https://sabatkasiding.com/"
click at [302, 209] on input "Analytics Property ID" at bounding box center [389, 212] width 248 height 12
paste input "504517905"
type input "504517905"
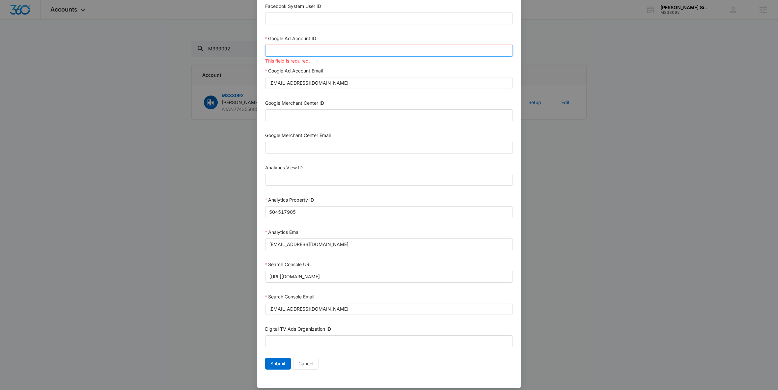
click at [289, 48] on input "Google Ad Account ID" at bounding box center [389, 51] width 248 height 12
paste input "706-107-5386"
type input "706-107-5386"
click at [273, 363] on span "Submit" at bounding box center [278, 363] width 15 height 7
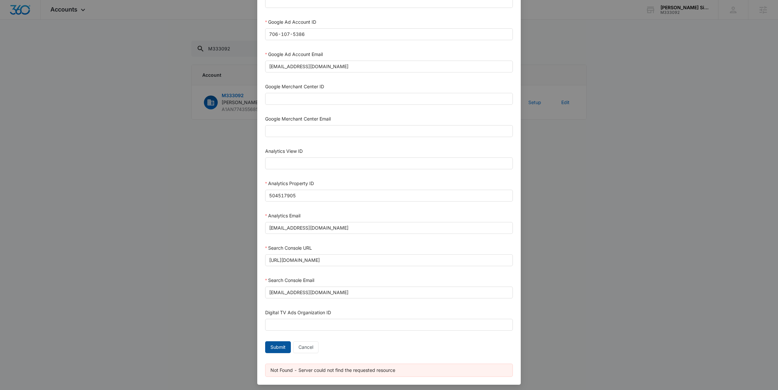
scroll to position [211, 0]
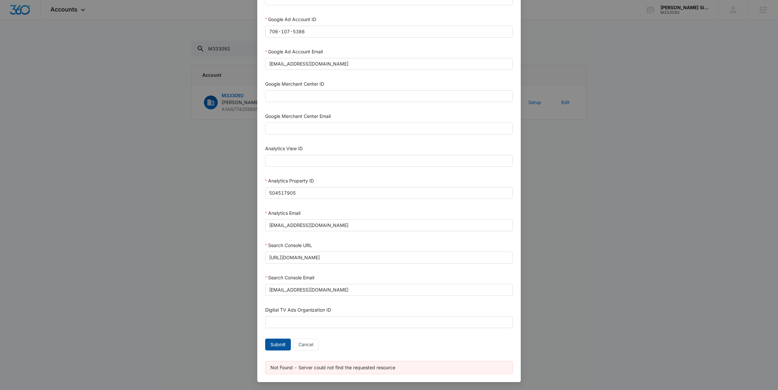
click at [275, 347] on span "Submit" at bounding box center [278, 344] width 15 height 7
click at [276, 343] on span "Submit" at bounding box center [278, 344] width 15 height 7
drag, startPoint x: 284, startPoint y: 257, endPoint x: 239, endPoint y: 258, distance: 44.5
click at [239, 258] on div "Setup Account Bing Ad Account ID Bing Ad Account Email LinkedIn Ad Account ID L…" at bounding box center [389, 195] width 778 height 390
type input "sabatkasiding.com/"
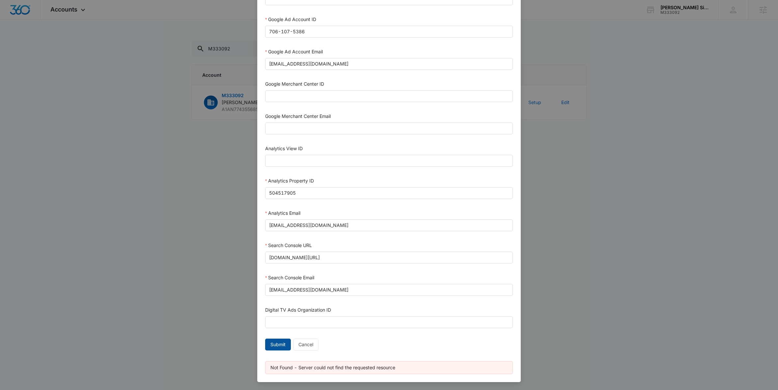
click at [274, 343] on span "Submit" at bounding box center [278, 344] width 15 height 7
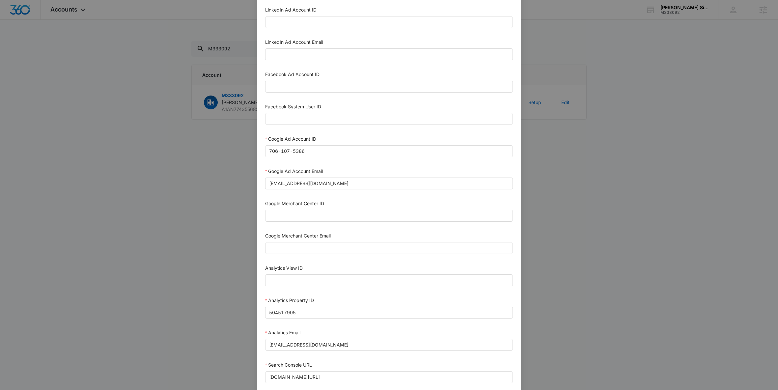
scroll to position [0, 0]
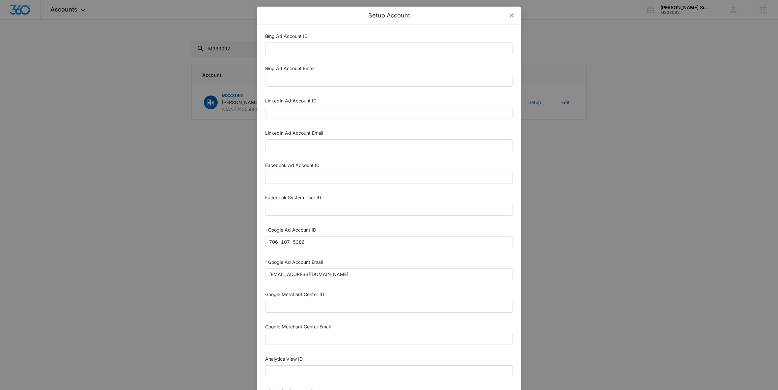
click at [510, 15] on icon "close" at bounding box center [512, 16] width 4 height 4
click at [510, 15] on icon "close" at bounding box center [512, 15] width 5 height 5
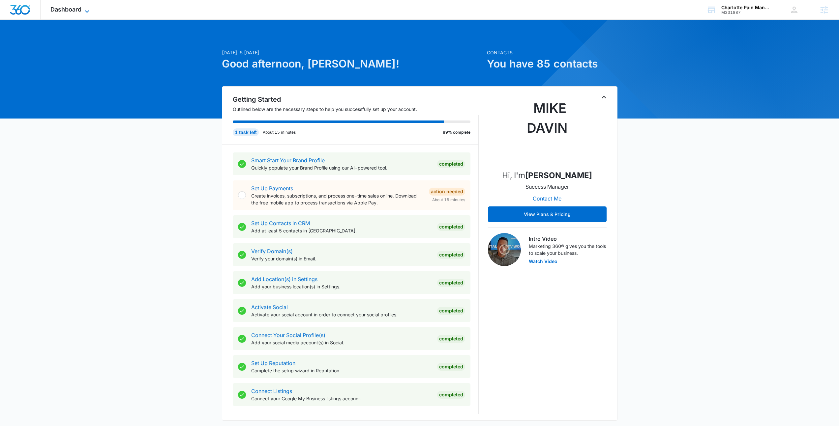
click at [74, 12] on span "Dashboard" at bounding box center [65, 9] width 31 height 7
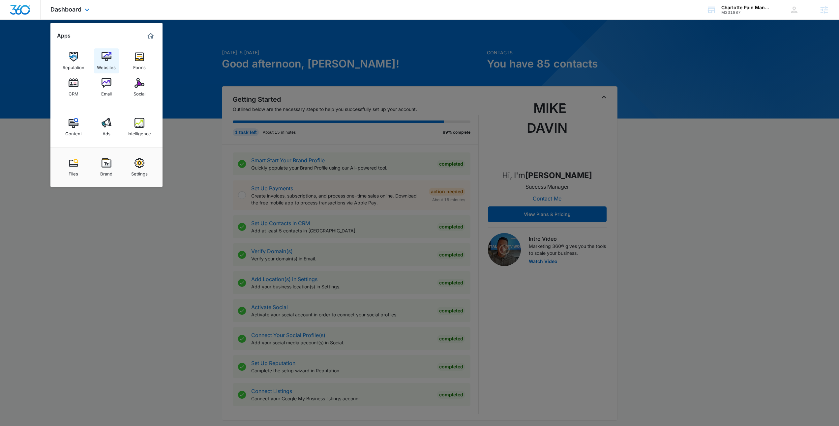
click at [108, 63] on div "Websites" at bounding box center [106, 66] width 19 height 9
